Goal: Navigation & Orientation: Find specific page/section

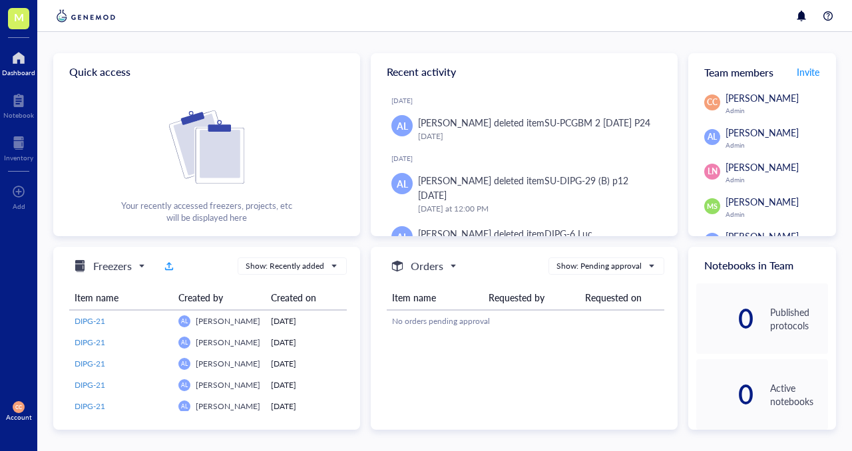
click at [14, 63] on div at bounding box center [18, 57] width 33 height 21
click at [13, 146] on div at bounding box center [18, 142] width 29 height 21
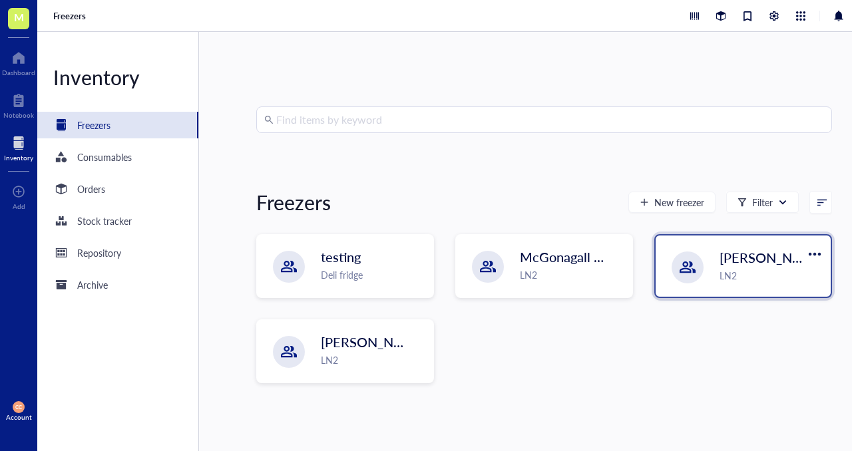
click at [721, 257] on span "Jamie Lannister-A" at bounding box center [779, 257] width 120 height 19
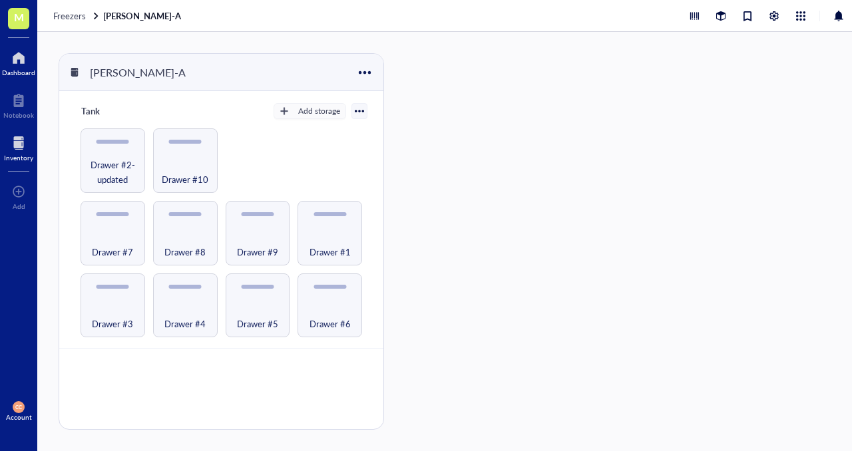
click at [23, 64] on div at bounding box center [18, 57] width 33 height 21
